Goal: Task Accomplishment & Management: Use online tool/utility

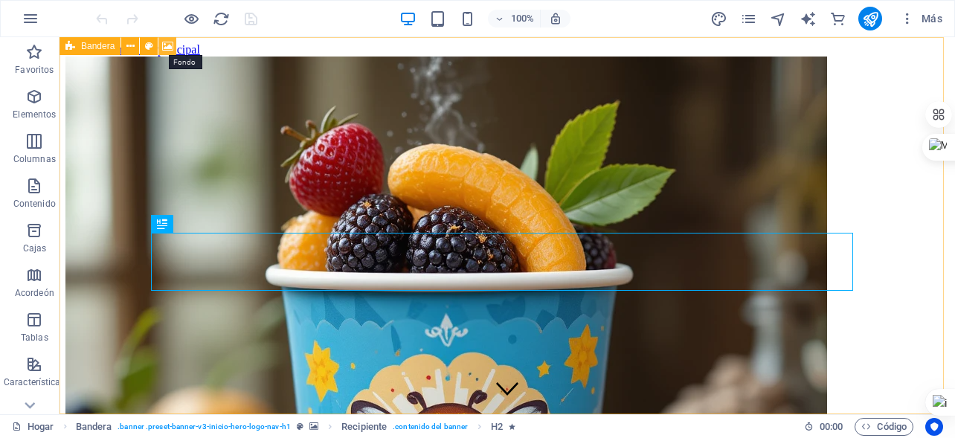
click at [168, 46] on icon at bounding box center [167, 47] width 11 height 16
select select "ms"
select select "s"
select select "progressive"
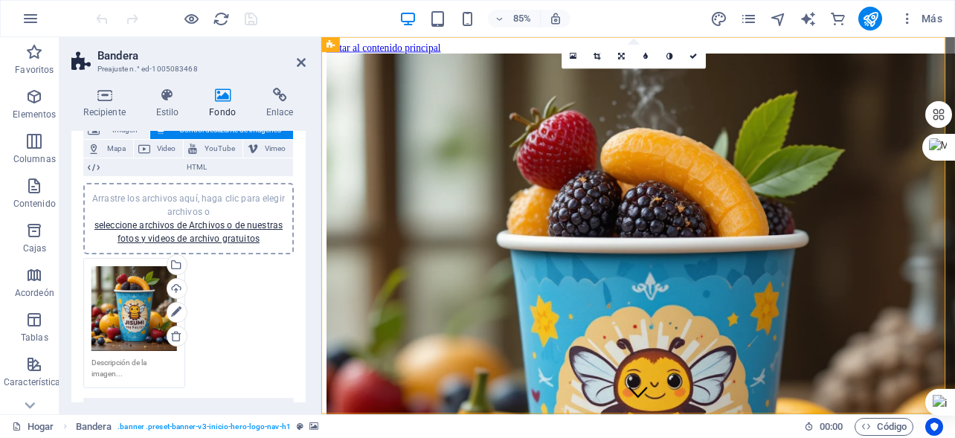
scroll to position [149, 0]
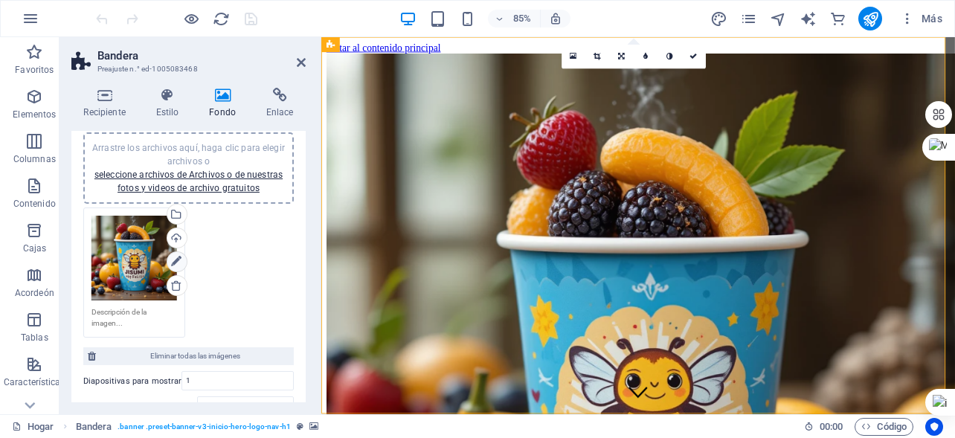
click at [172, 260] on icon at bounding box center [176, 262] width 10 height 18
click at [173, 258] on icon at bounding box center [176, 262] width 10 height 18
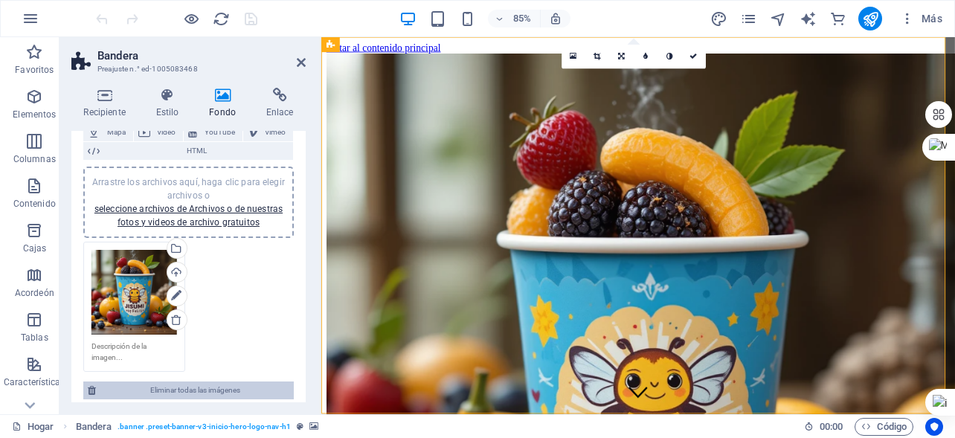
scroll to position [0, 0]
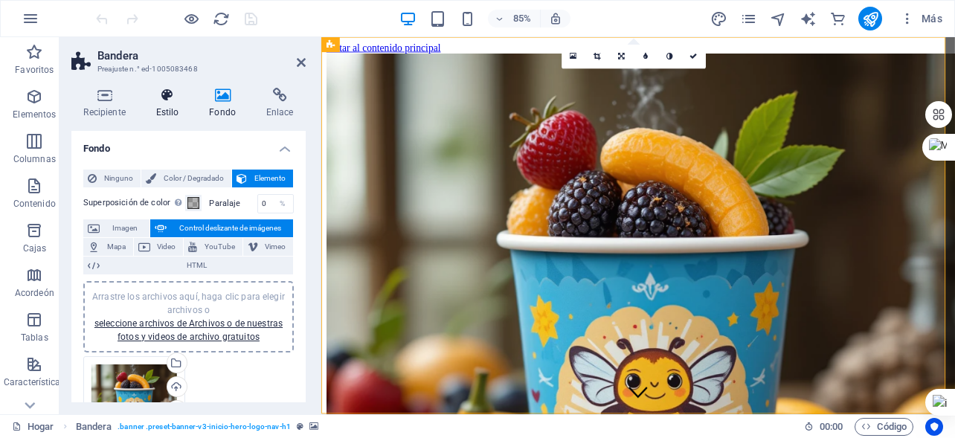
click at [169, 97] on icon at bounding box center [168, 95] width 48 height 15
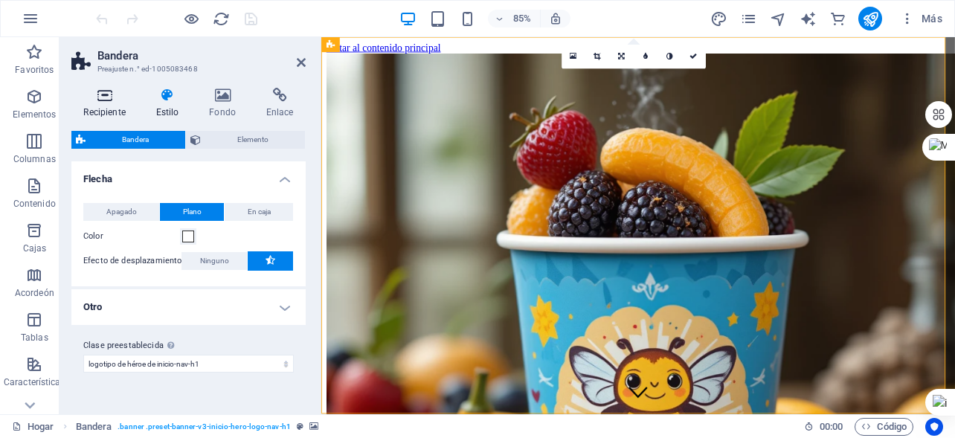
click at [109, 97] on icon at bounding box center [104, 95] width 66 height 15
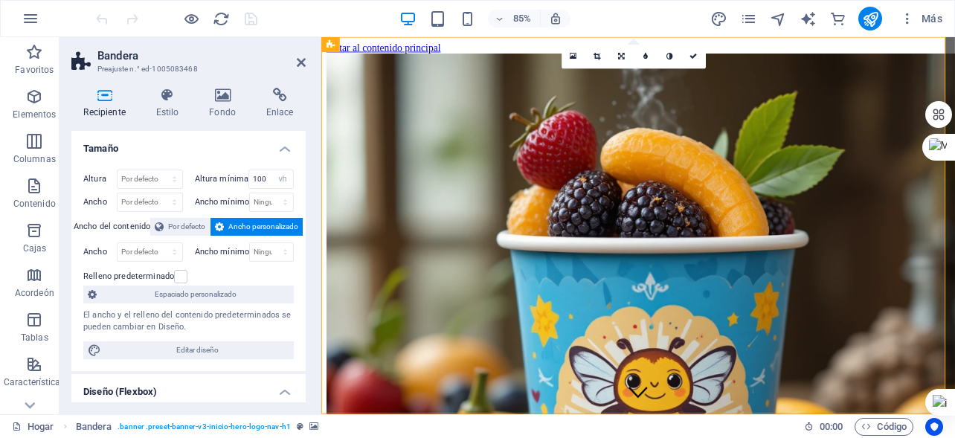
click at [243, 225] on font "Ancho personalizado" at bounding box center [263, 226] width 70 height 8
click at [129, 250] on select "Por defecto píxeles movimiento rápido del ojo % ellos vh Volkswagen" at bounding box center [150, 252] width 65 height 18
click at [282, 275] on div "Relleno predeterminado" at bounding box center [186, 277] width 207 height 18
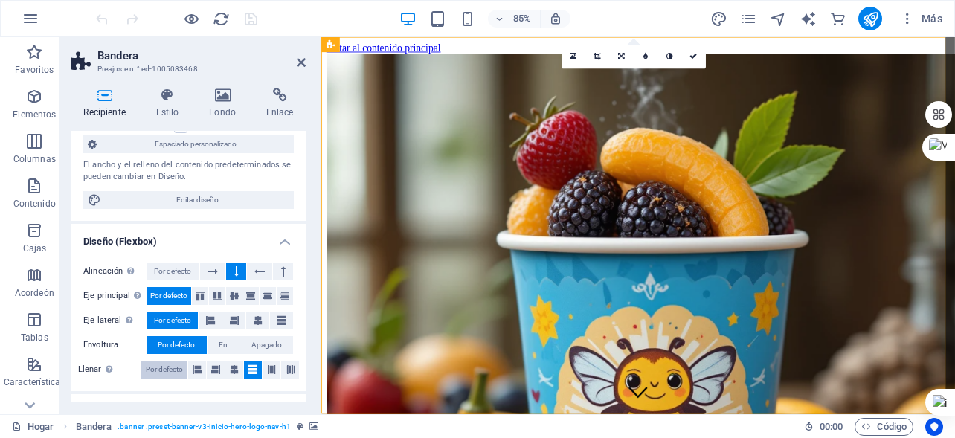
scroll to position [223, 0]
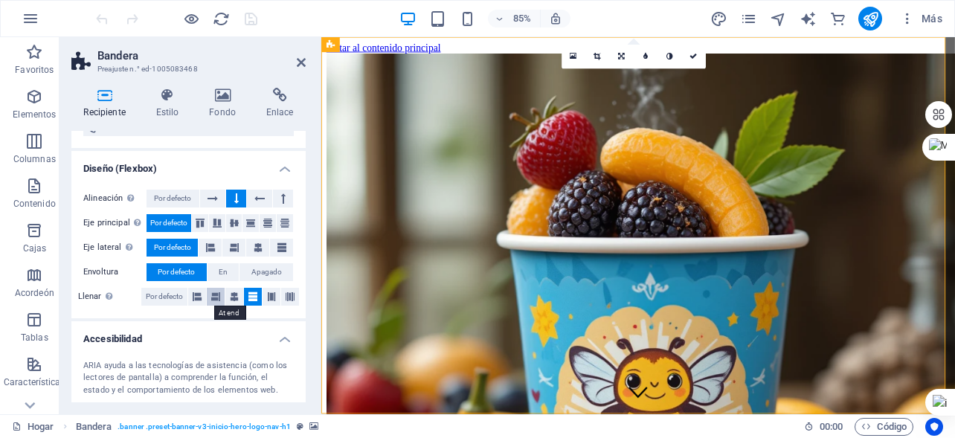
click at [215, 298] on icon at bounding box center [215, 297] width 9 height 18
click at [193, 298] on icon at bounding box center [197, 297] width 9 height 18
click at [248, 292] on icon at bounding box center [252, 297] width 9 height 18
click at [247, 218] on button at bounding box center [251, 223] width 16 height 18
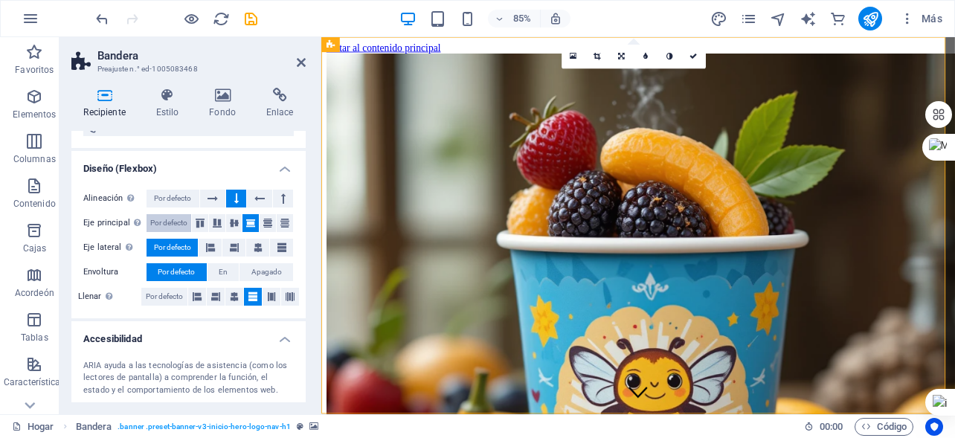
click at [161, 223] on font "Por defecto" at bounding box center [168, 223] width 37 height 8
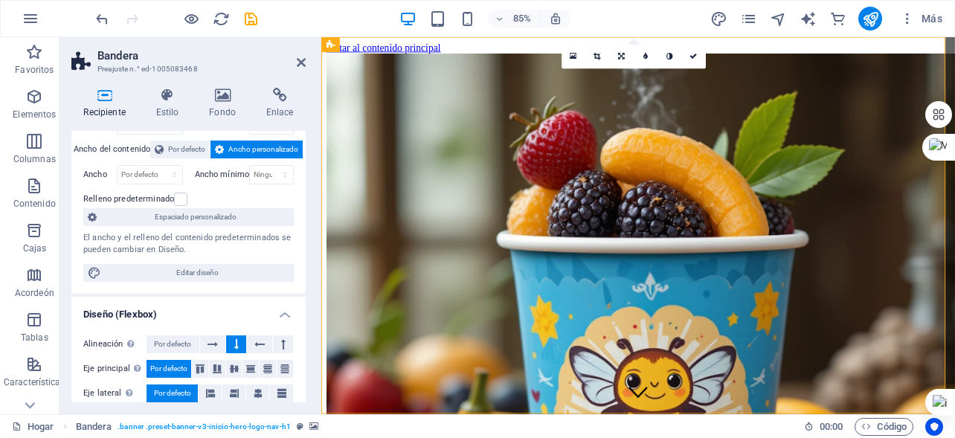
scroll to position [74, 0]
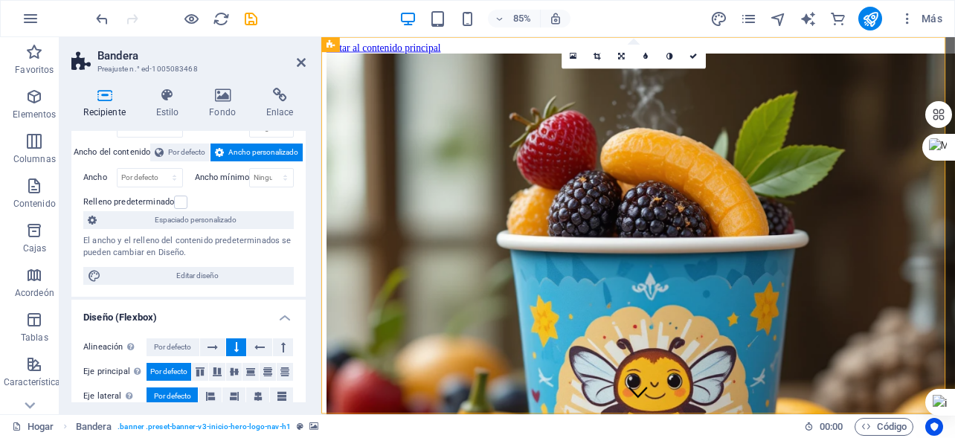
click at [282, 314] on h4 "Diseño (Flexbox)" at bounding box center [188, 313] width 234 height 27
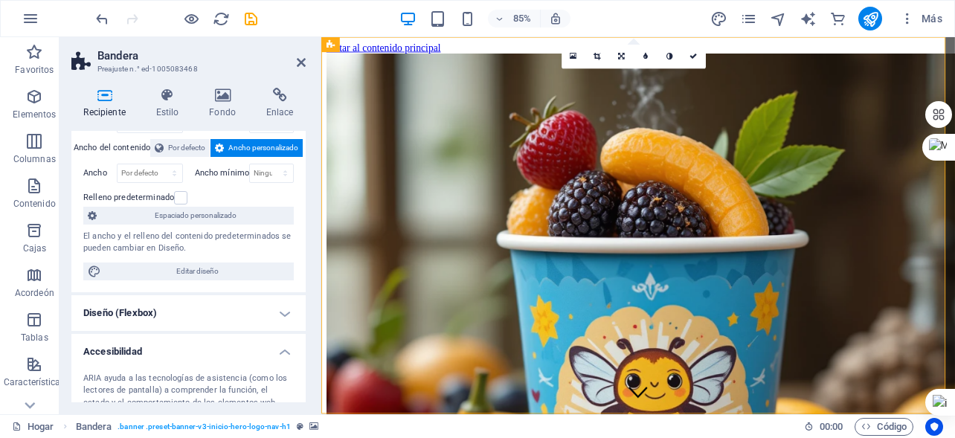
scroll to position [0, 0]
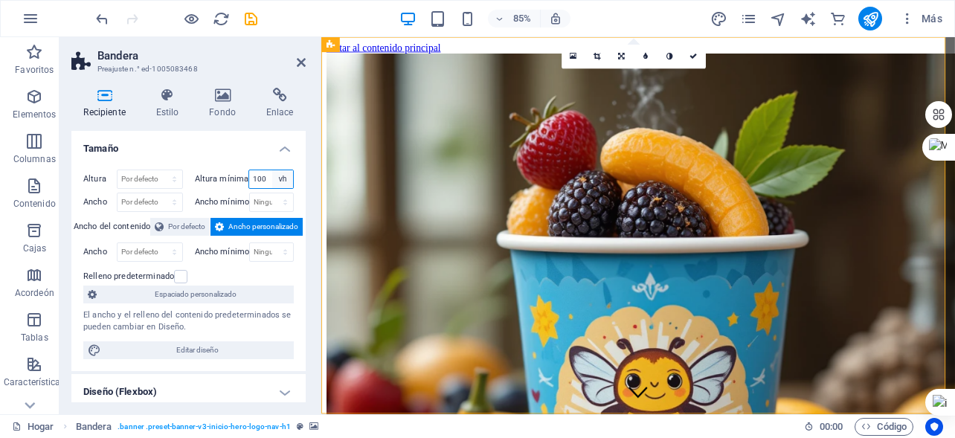
click at [272, 180] on select "Ninguno píxeles movimiento rápido del ojo % vh Volkswagen" at bounding box center [282, 179] width 21 height 18
click at [127, 179] on select "Por defecto píxeles movimiento rápido del ojo % vh Volkswagen" at bounding box center [150, 179] width 65 height 18
click at [254, 179] on input "100" at bounding box center [271, 179] width 44 height 18
drag, startPoint x: 263, startPoint y: 176, endPoint x: 232, endPoint y: 181, distance: 31.7
click at [232, 181] on div "Altura mínima 100 Ninguno píxeles movimiento rápido del ojo % vh Volkswagen" at bounding box center [245, 179] width 100 height 19
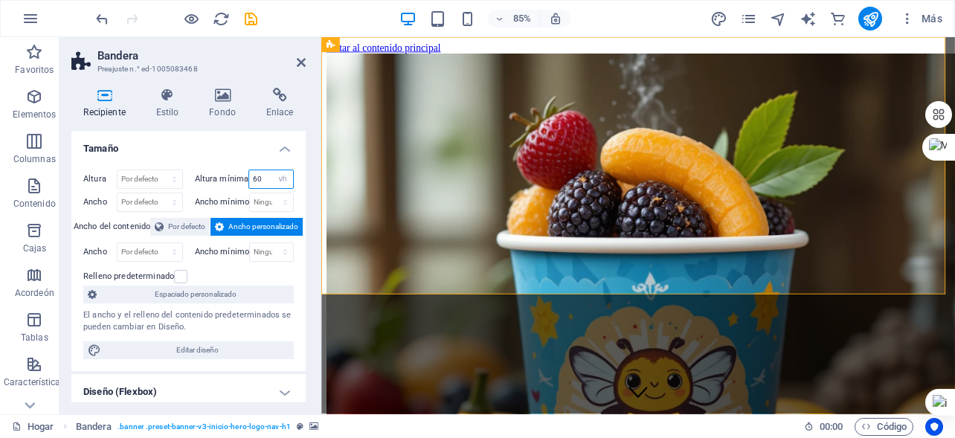
drag, startPoint x: 262, startPoint y: 179, endPoint x: 243, endPoint y: 181, distance: 18.7
click at [243, 181] on div "Altura mínima 60 Ninguno píxeles movimiento rápido del ojo % vh Volkswagen" at bounding box center [245, 179] width 100 height 19
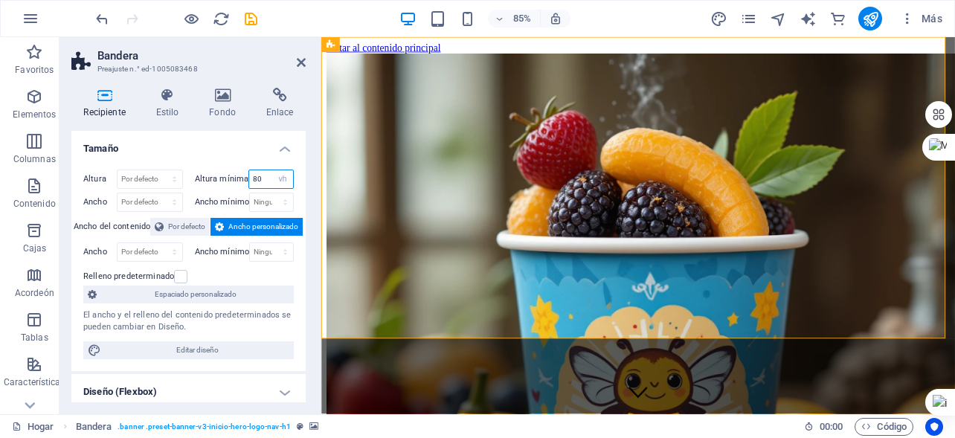
drag, startPoint x: 263, startPoint y: 177, endPoint x: 244, endPoint y: 185, distance: 21.0
click at [244, 185] on div "Altura mínima 80 Ninguno píxeles movimiento rápido del ojo % vh Volkswagen" at bounding box center [245, 179] width 100 height 19
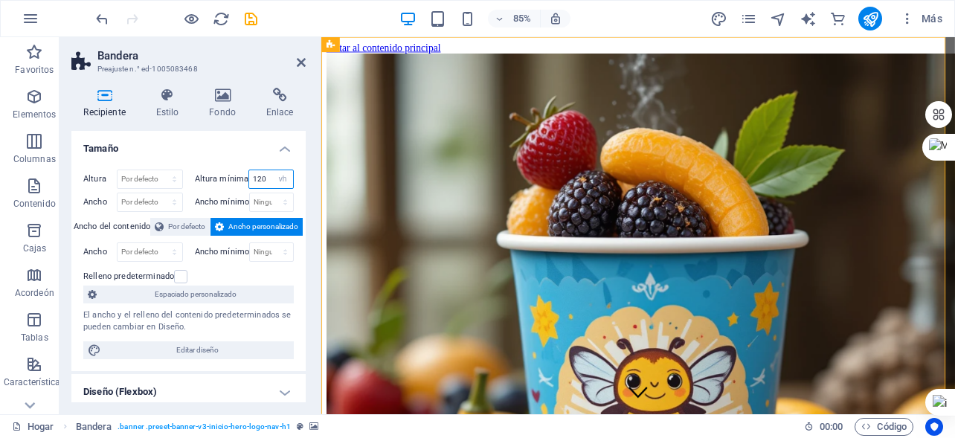
drag, startPoint x: 263, startPoint y: 177, endPoint x: 248, endPoint y: 184, distance: 17.0
click at [249, 184] on input "120" at bounding box center [271, 179] width 44 height 18
type input "140"
click at [126, 180] on select "Por defecto píxeles movimiento rápido del ojo % vh Volkswagen" at bounding box center [150, 179] width 65 height 18
select select "vw"
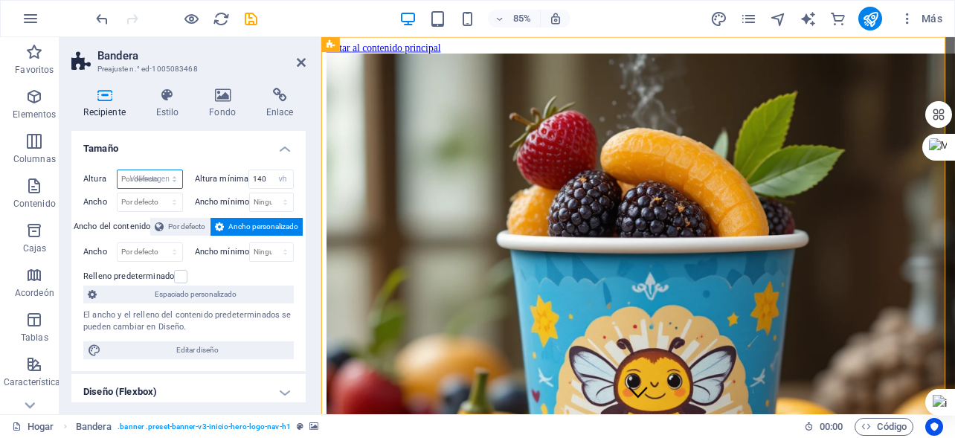
click at [159, 170] on select "Por defecto píxeles movimiento rápido del ojo % vh Volkswagen" at bounding box center [150, 179] width 65 height 18
type input "84.5"
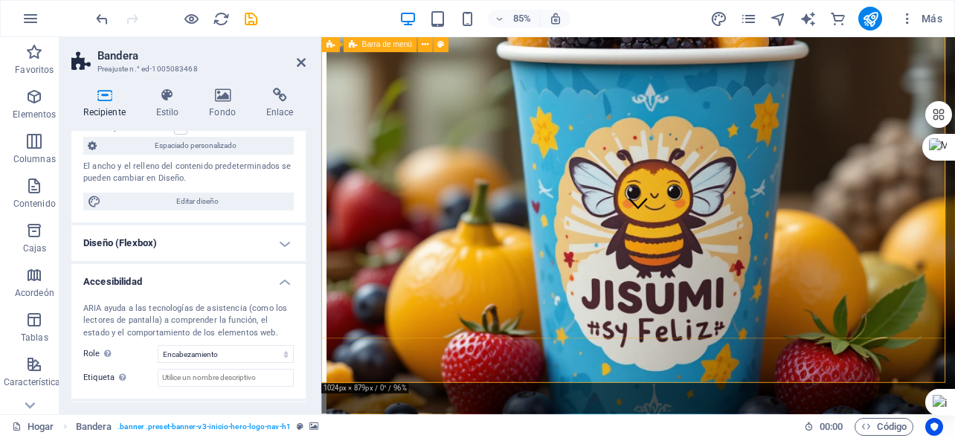
scroll to position [223, 0]
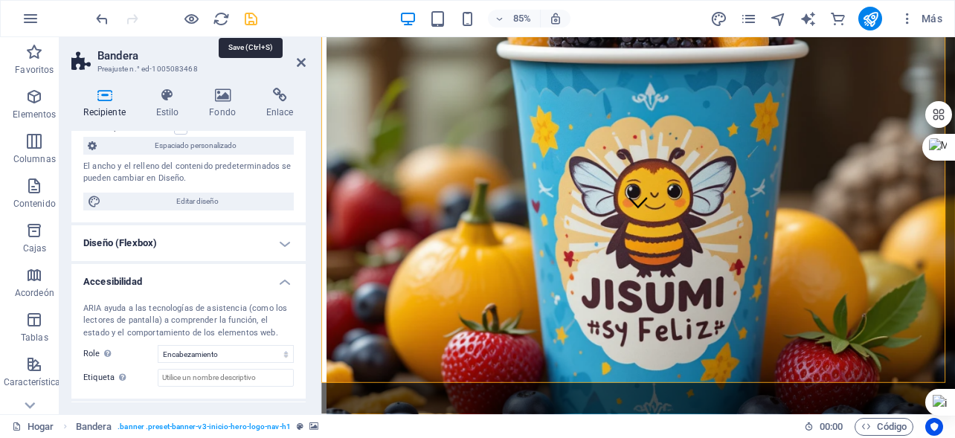
click at [248, 13] on icon "ahorrar" at bounding box center [251, 18] width 17 height 17
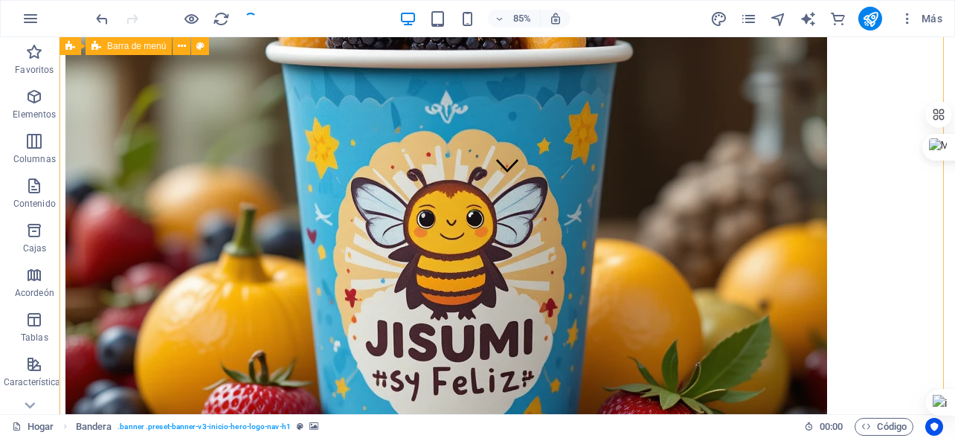
checkbox input "false"
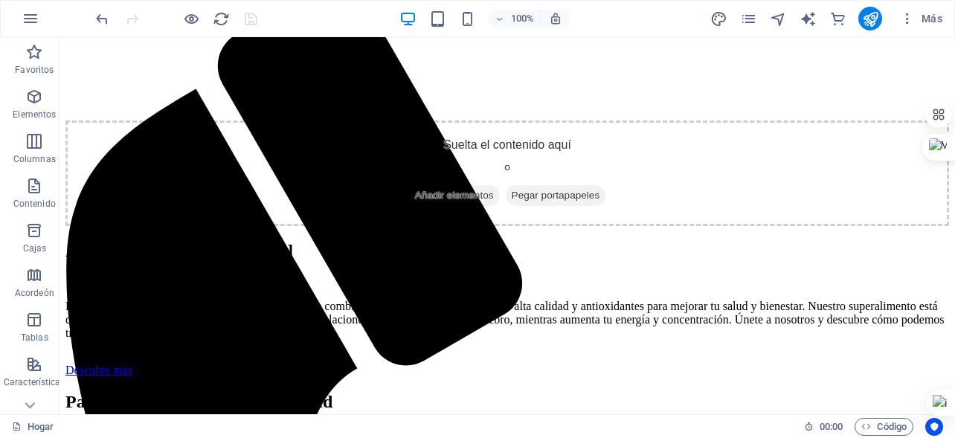
scroll to position [595, 0]
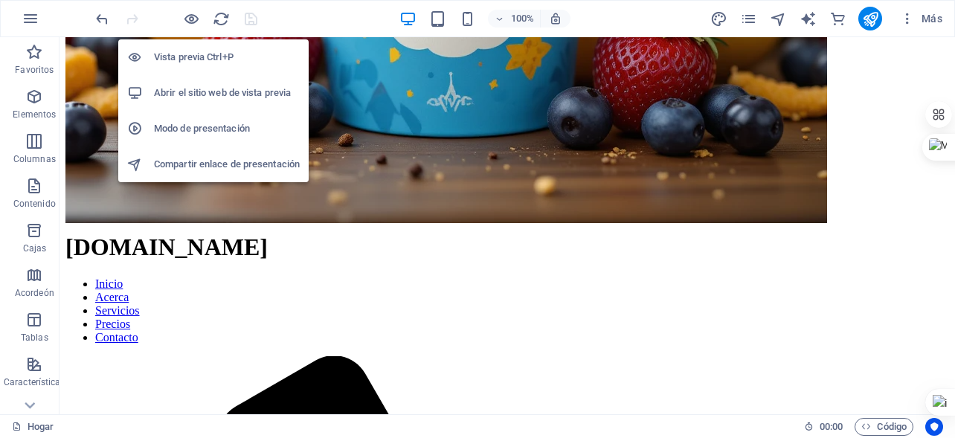
click at [251, 94] on font "Abrir el sitio web de vista previa" at bounding box center [222, 92] width 137 height 11
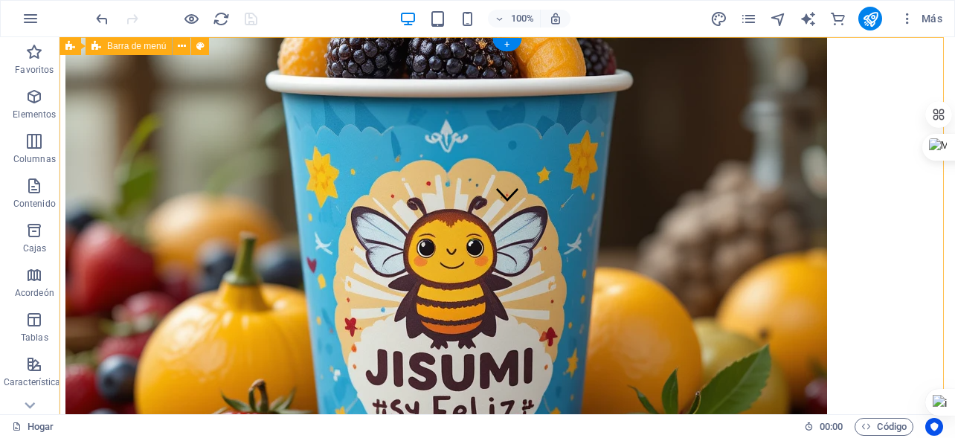
scroll to position [0, 0]
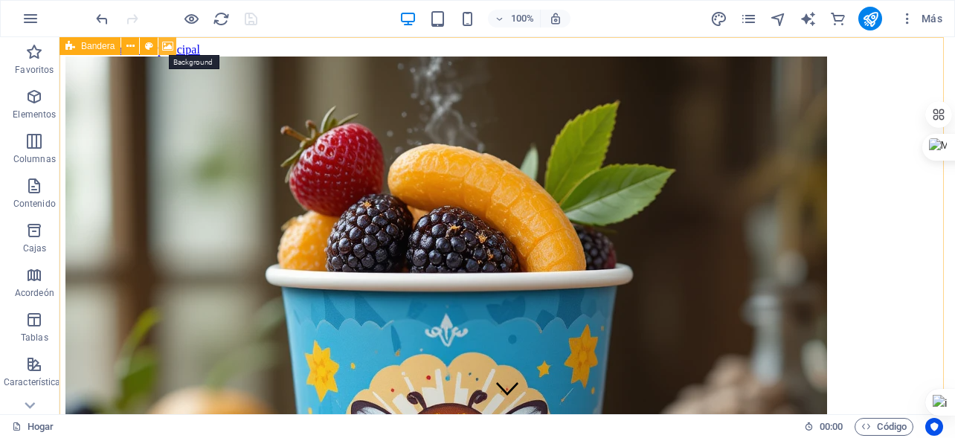
click at [166, 45] on icon at bounding box center [167, 47] width 11 height 16
select select "ms"
select select "s"
select select "progressive"
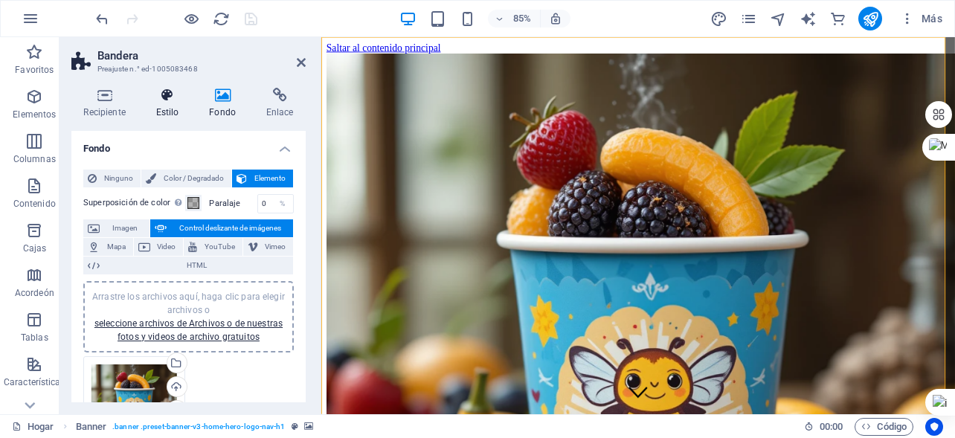
click at [170, 106] on h4 "Estilo" at bounding box center [171, 103] width 54 height 31
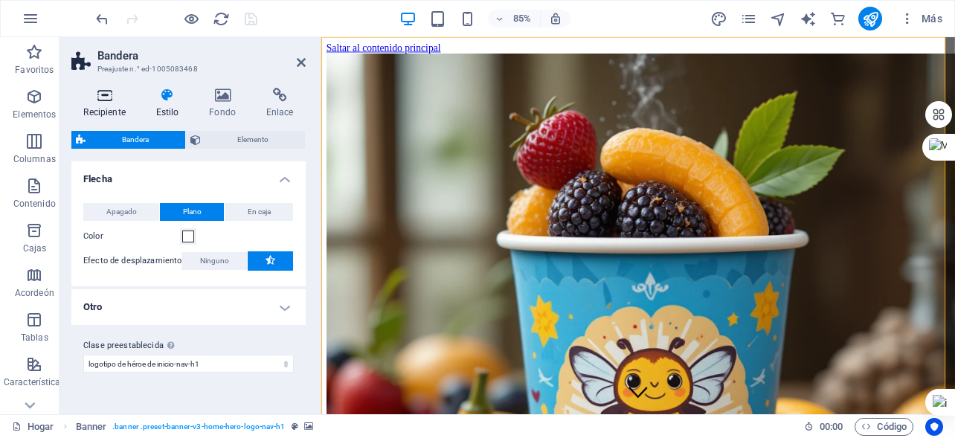
click at [104, 103] on h4 "Recipiente" at bounding box center [107, 103] width 72 height 31
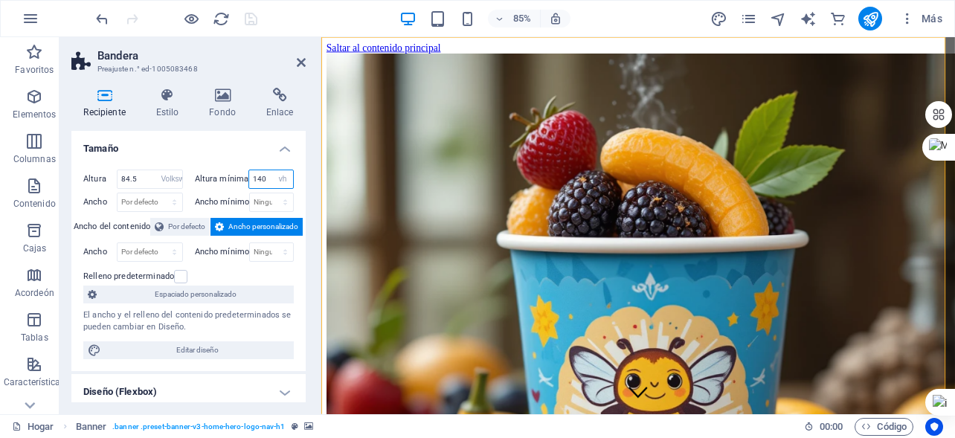
drag, startPoint x: 268, startPoint y: 177, endPoint x: 211, endPoint y: 177, distance: 57.3
click at [211, 177] on div "Altura mínima 140 Ninguno píxeles movimiento rápido del ojo % vh Volkswagen" at bounding box center [245, 179] width 100 height 19
type input "60"
click at [309, 165] on div "Recipiente Estilo Fondo Enlace Tamaño Altura 84.5 Por defecto píxeles movimient…" at bounding box center [189, 245] width 258 height 338
click at [172, 180] on select "Por defecto píxeles movimiento rápido del ojo % vh Volkswagen" at bounding box center [171, 179] width 21 height 18
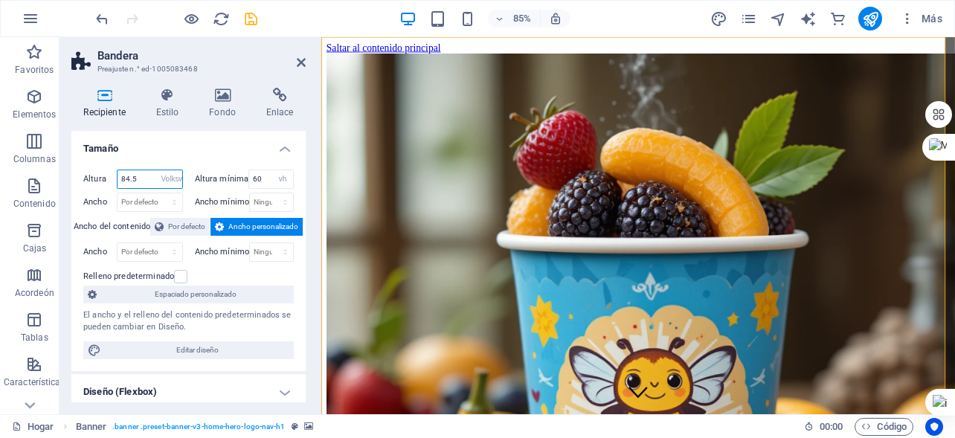
select select "default"
click at [161, 170] on select "Por defecto píxeles movimiento rápido del ojo % vh Volkswagen" at bounding box center [171, 179] width 21 height 18
select select "DISABLED_OPTION_VALUE"
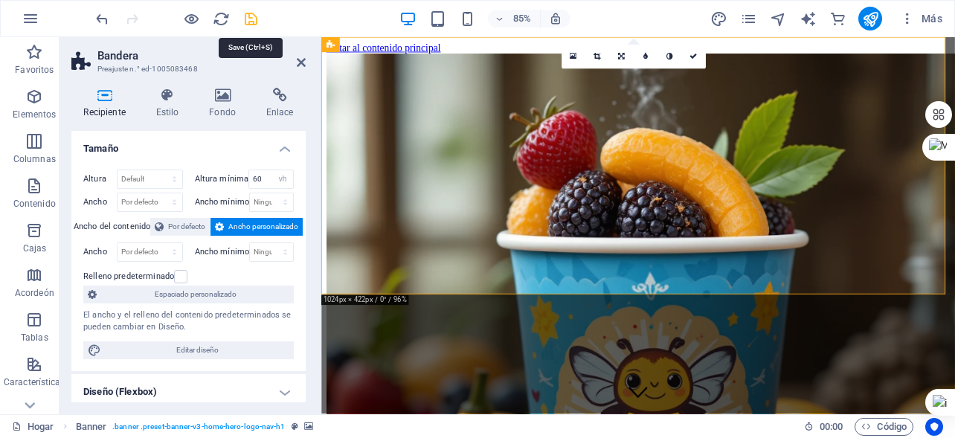
click at [249, 18] on icon "ahorrar" at bounding box center [251, 18] width 17 height 17
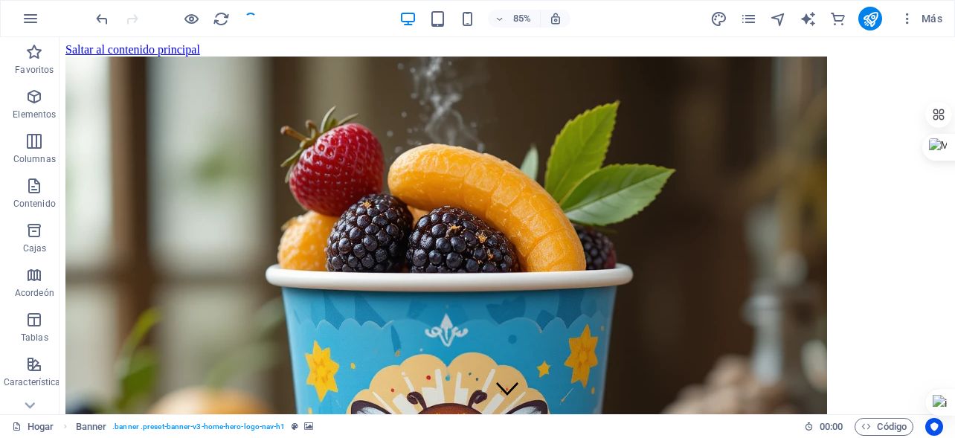
checkbox input "false"
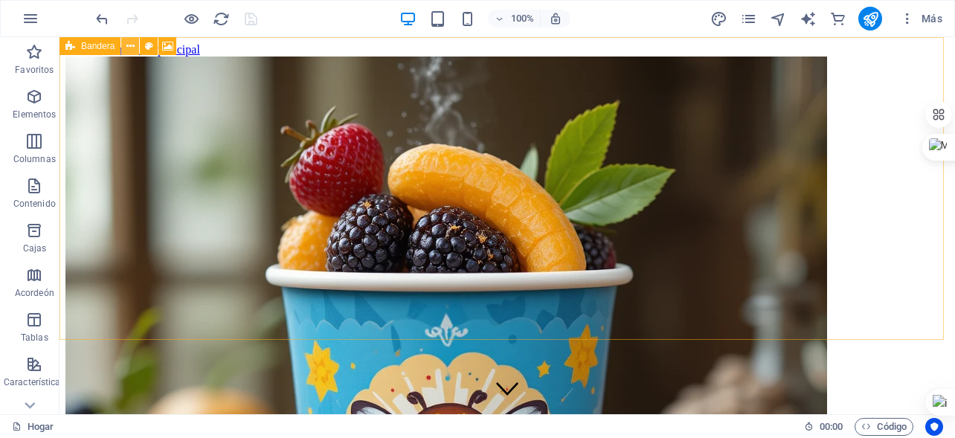
click at [129, 45] on icon at bounding box center [130, 47] width 8 height 16
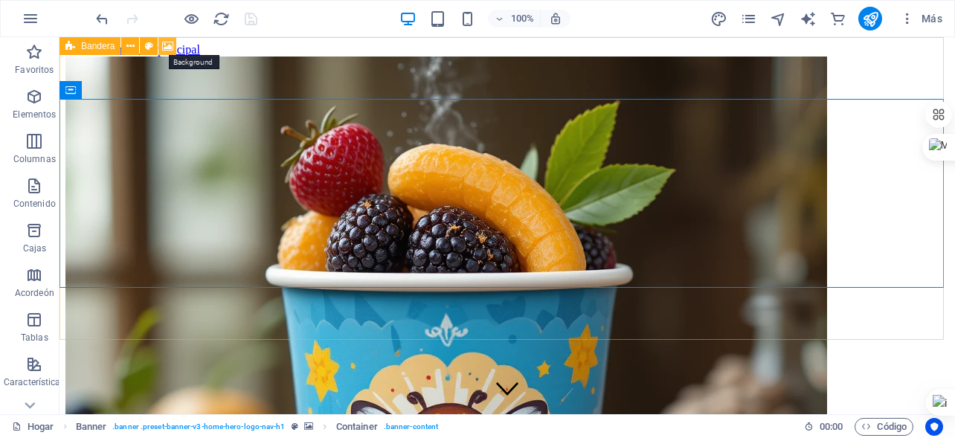
click at [168, 42] on icon at bounding box center [167, 47] width 11 height 16
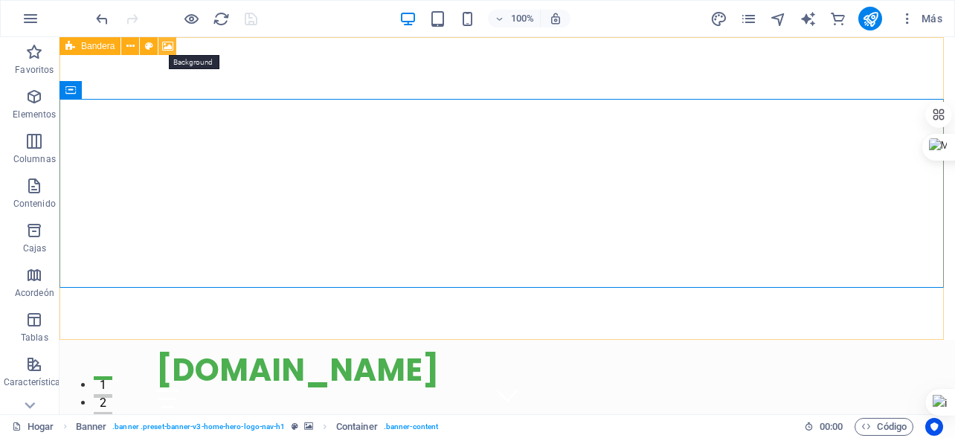
select select "vh"
select select "header"
select select "ms"
select select "s"
select select "progressive"
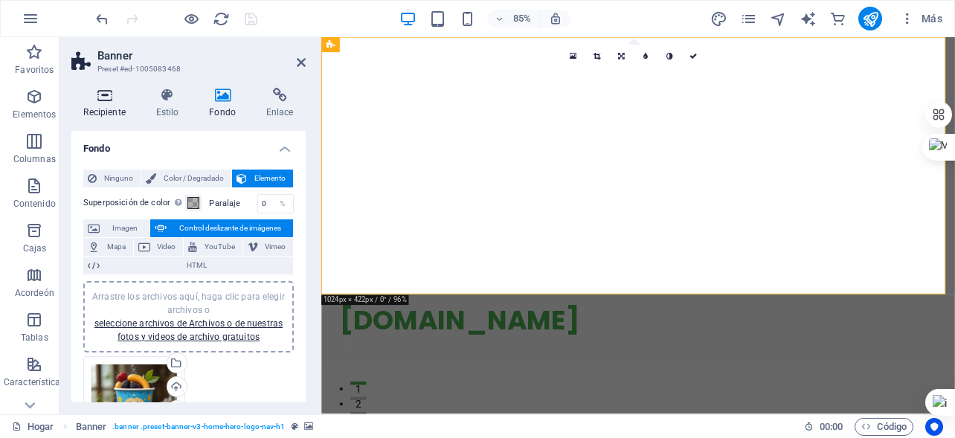
click at [106, 94] on icon at bounding box center [104, 95] width 66 height 15
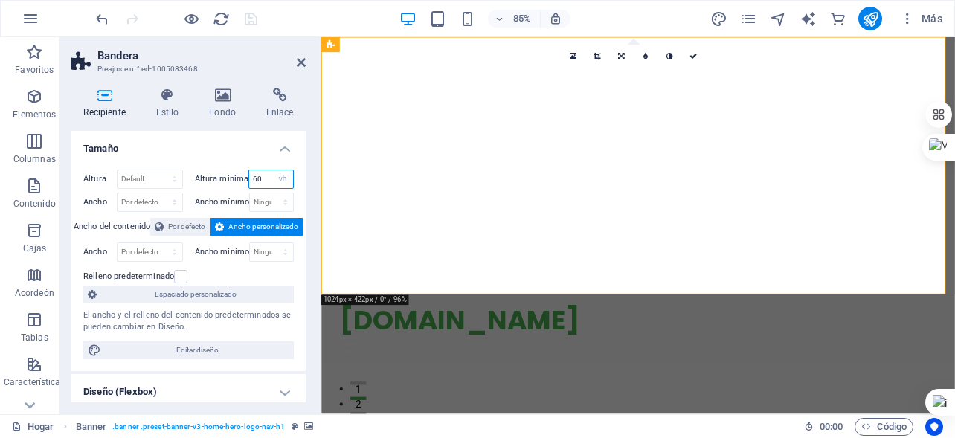
drag, startPoint x: 260, startPoint y: 179, endPoint x: 227, endPoint y: 184, distance: 33.9
click at [227, 184] on div "Altura mínima 60 Ninguno píxeles movimiento rápido del ojo % vh Volkswagen" at bounding box center [245, 179] width 100 height 19
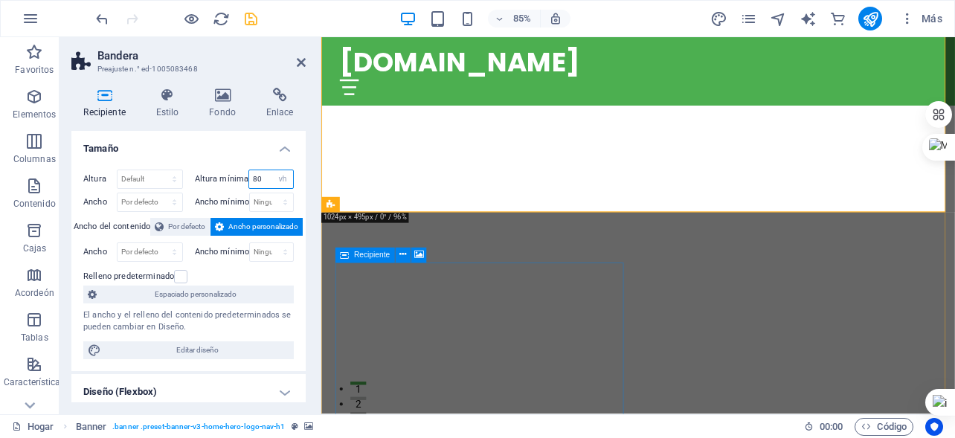
scroll to position [149, 0]
type input "80"
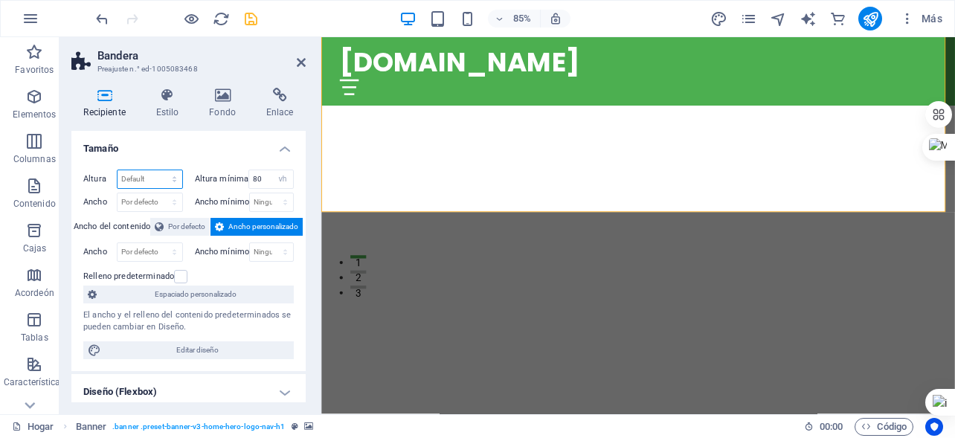
click at [171, 181] on select "Por defecto píxeles movimiento rápido del ojo % vh Volkswagen" at bounding box center [150, 179] width 65 height 18
select select "rem"
click at [159, 170] on select "Por defecto píxeles movimiento rápido del ojo % vh Volkswagen" at bounding box center [150, 179] width 65 height 18
type input "29.8125"
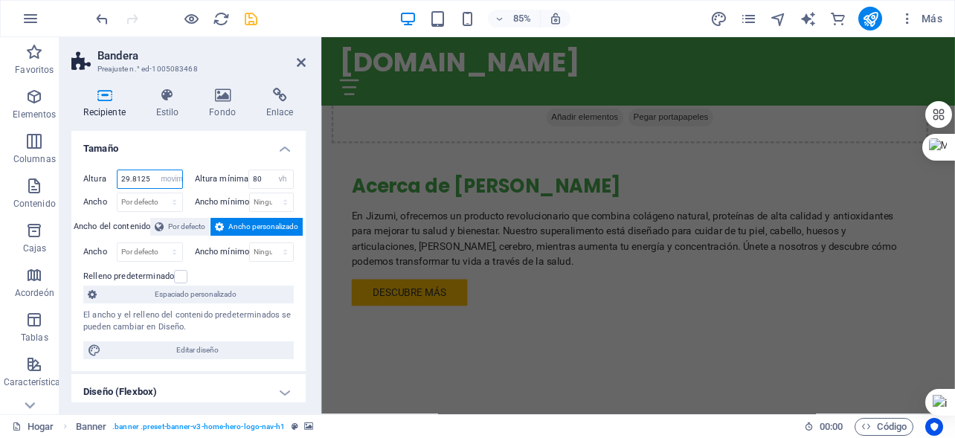
scroll to position [893, 0]
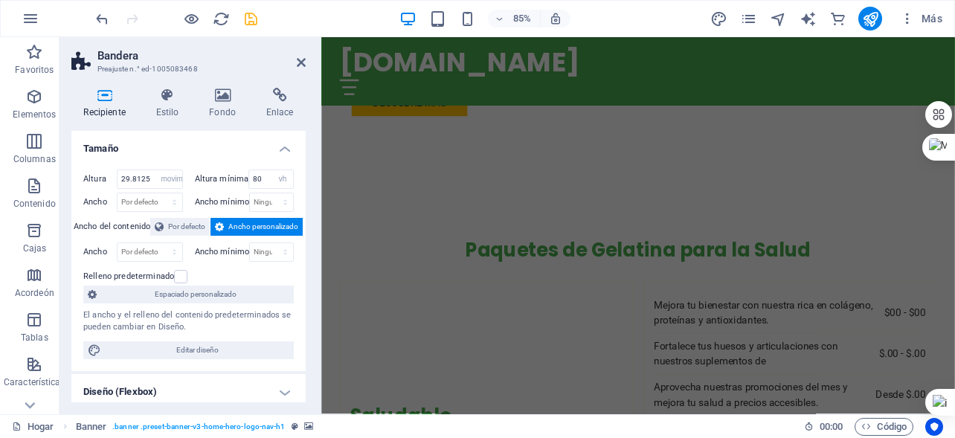
click at [92, 179] on font "Altura" at bounding box center [94, 179] width 23 height 10
click at [176, 179] on select "Por defecto píxeles movimiento rápido del ojo % vh Volkswagen" at bounding box center [171, 179] width 21 height 18
select select "default"
click at [161, 170] on select "Por defecto píxeles movimiento rápido del ojo % vh Volkswagen" at bounding box center [171, 179] width 21 height 18
select select "DISABLED_OPTION_VALUE"
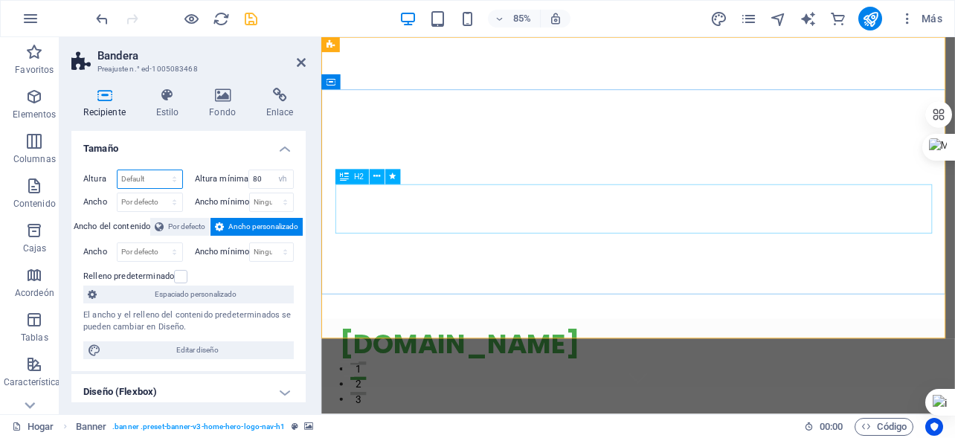
scroll to position [0, 0]
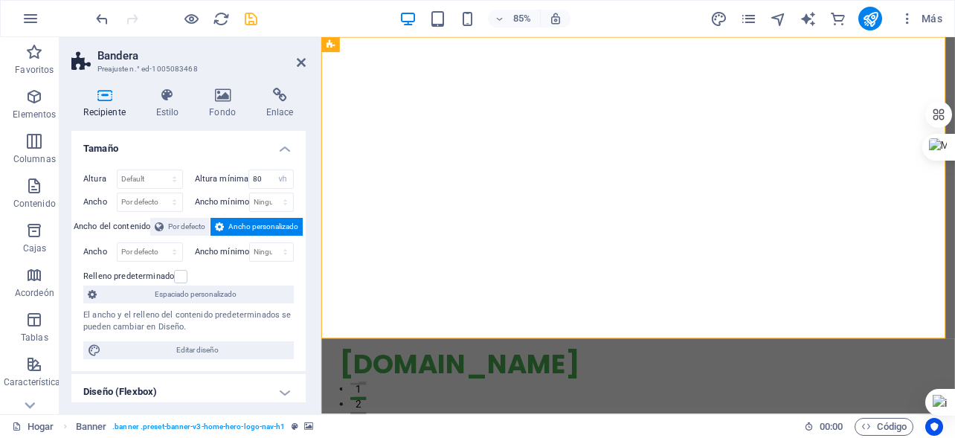
click at [247, 8] on div at bounding box center [176, 19] width 167 height 24
click at [245, 20] on icon "ahorrar" at bounding box center [251, 18] width 17 height 17
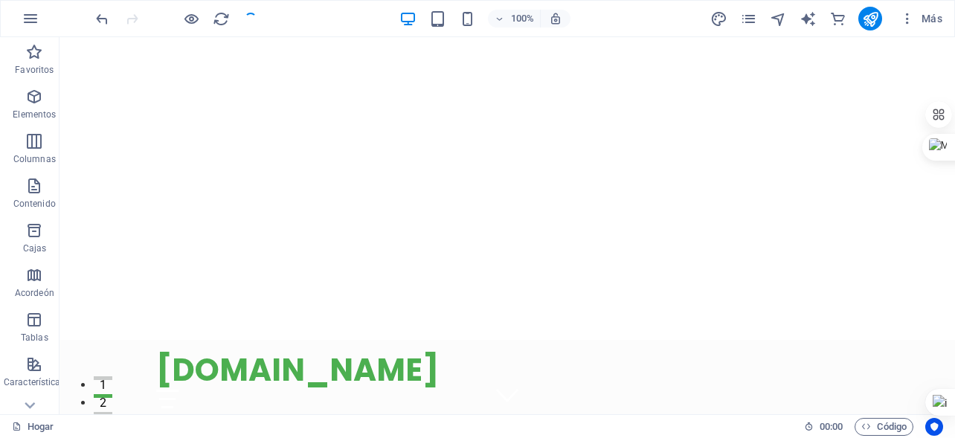
checkbox input "false"
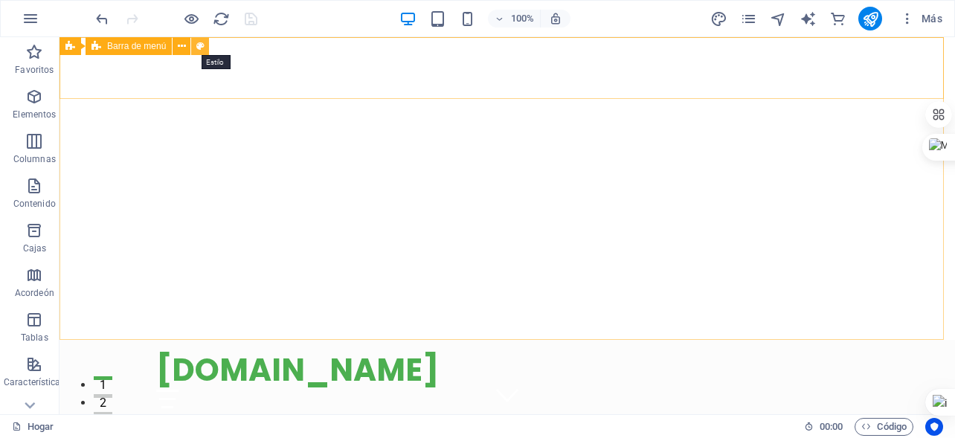
click at [203, 45] on icon at bounding box center [200, 47] width 8 height 16
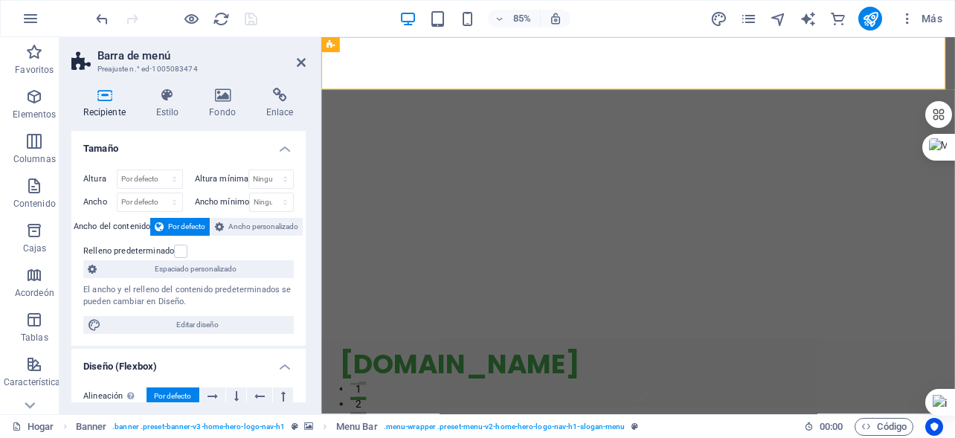
click at [105, 103] on h4 "Recipiente" at bounding box center [107, 103] width 72 height 31
click at [275, 179] on select "Ninguno píxeles movimiento rápido del ojo % vh Volkswagen" at bounding box center [271, 179] width 44 height 18
drag, startPoint x: 257, startPoint y: 177, endPoint x: 211, endPoint y: 184, distance: 47.5
click at [239, 184] on div "Altura mínima Ninguno píxeles movimiento rápido del ojo % vh Volkswagen" at bounding box center [245, 179] width 100 height 19
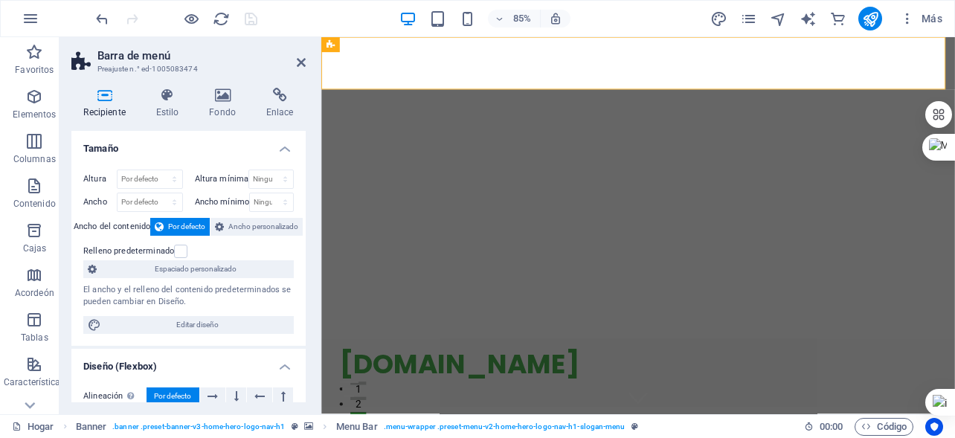
click at [212, 184] on div "Altura mínima Ninguno píxeles movimiento rápido del ojo % vh Volkswagen" at bounding box center [245, 179] width 100 height 19
click at [249, 178] on select "Ninguno píxeles movimiento rápido del ojo % vh Volkswagen" at bounding box center [271, 179] width 44 height 18
select select "%"
click at [269, 170] on select "Ninguno píxeles movimiento rápido del ojo % vh Volkswagen" at bounding box center [271, 179] width 44 height 18
type input "80"
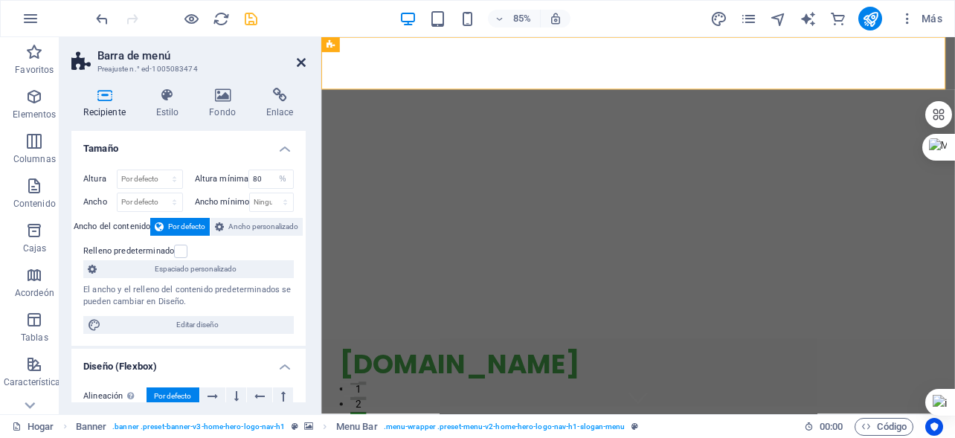
click at [302, 58] on icon at bounding box center [301, 63] width 9 height 12
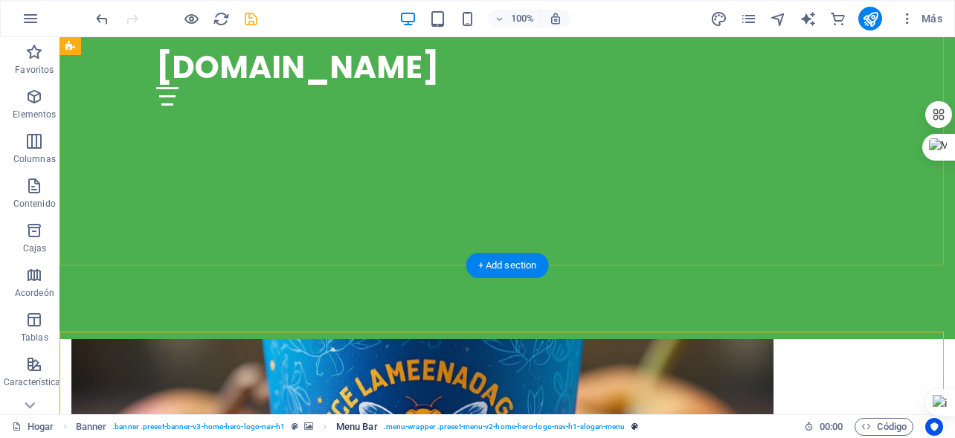
scroll to position [74, 0]
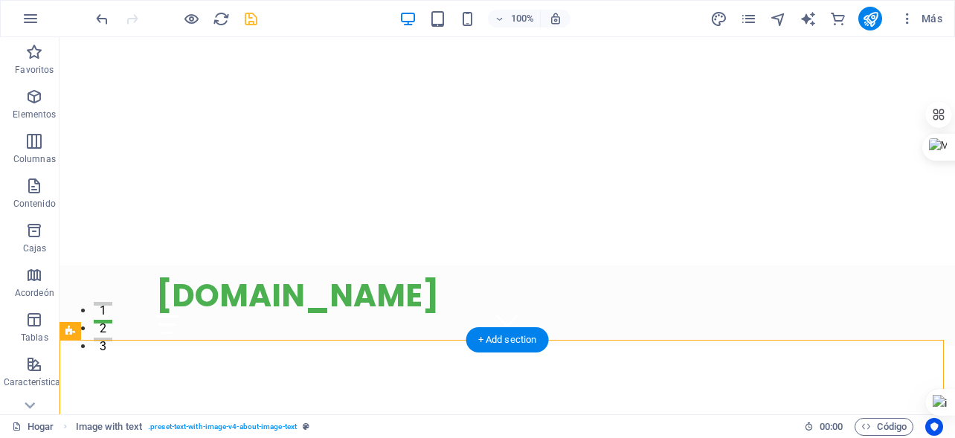
scroll to position [0, 0]
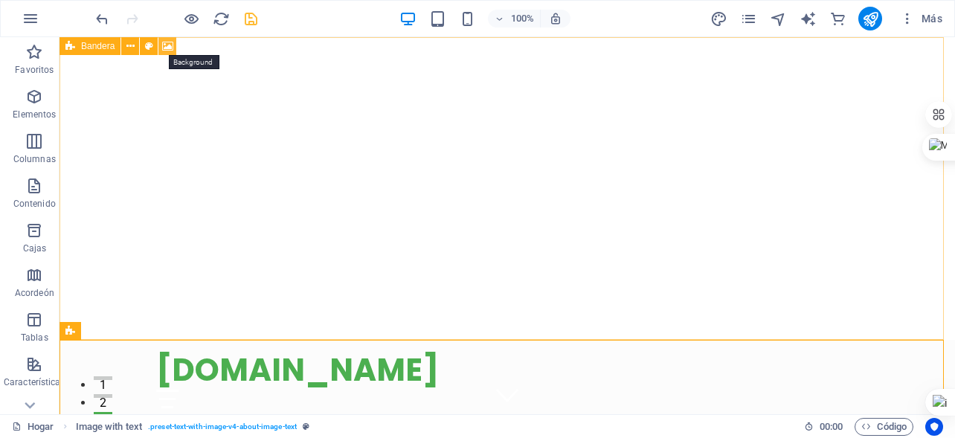
click at [173, 46] on icon at bounding box center [167, 47] width 11 height 16
select select "ms"
select select "s"
select select "progressive"
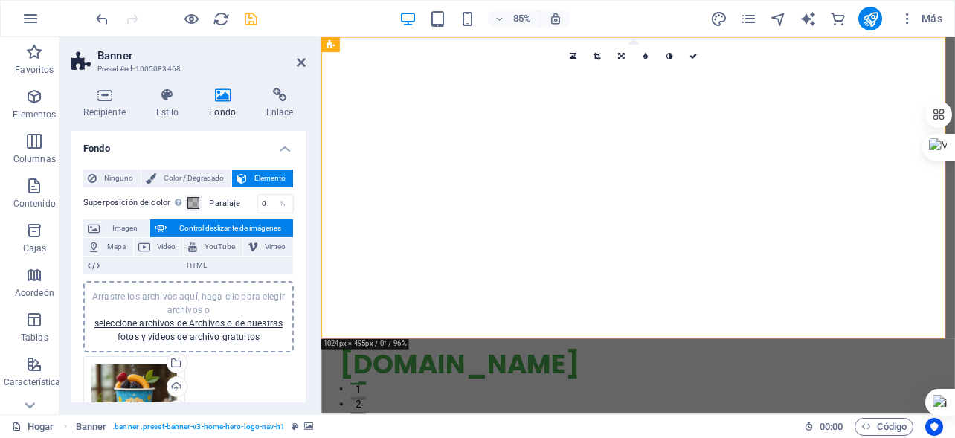
click at [115, 379] on div "Arrastre los archivos aquí, haga clic para elegir archivos o seleccione archivo…" at bounding box center [134, 407] width 86 height 86
click at [115, 379] on body "[DOMAIN_NAME] Hogar Favoritos Elementos Columnas Contenido Cajas Acordeón Tabla…" at bounding box center [477, 219] width 955 height 438
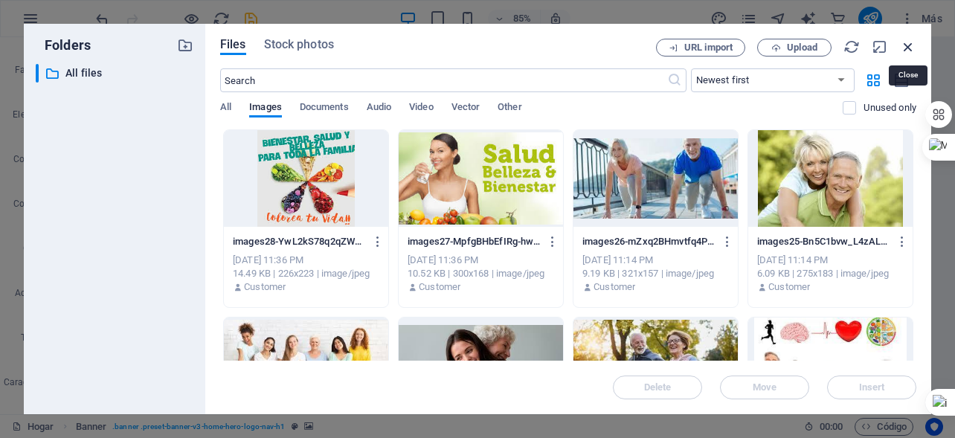
click at [912, 41] on icon "button" at bounding box center [908, 47] width 16 height 16
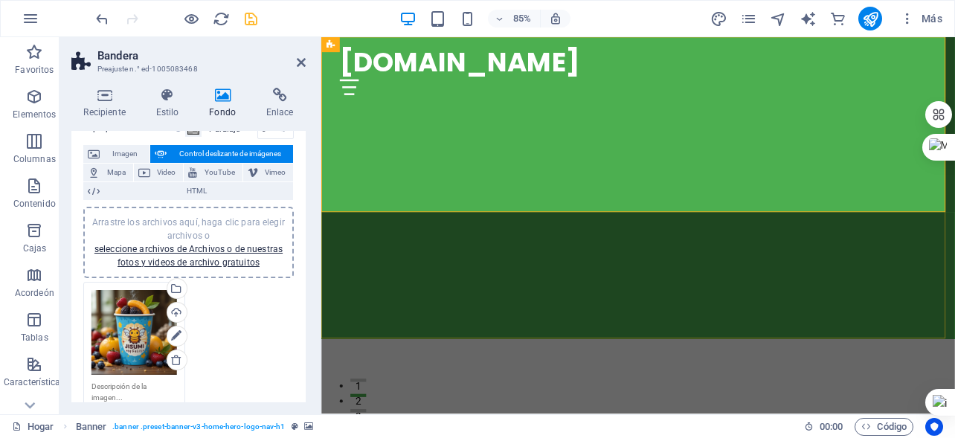
scroll to position [149, 0]
click at [132, 345] on div "Arrastre los archivos aquí, haga clic para elegir archivos o seleccione archivo…" at bounding box center [134, 333] width 86 height 86
click at [132, 345] on body "[DOMAIN_NAME] Hogar Favoritos Elementos Columnas Contenido Cajas Acordeón Tabla…" at bounding box center [477, 219] width 955 height 438
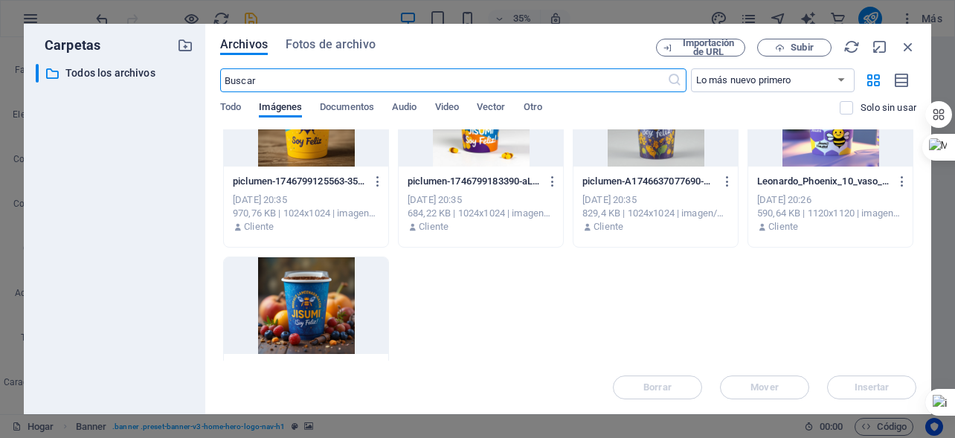
scroll to position [6508, 0]
